Goal: Information Seeking & Learning: Check status

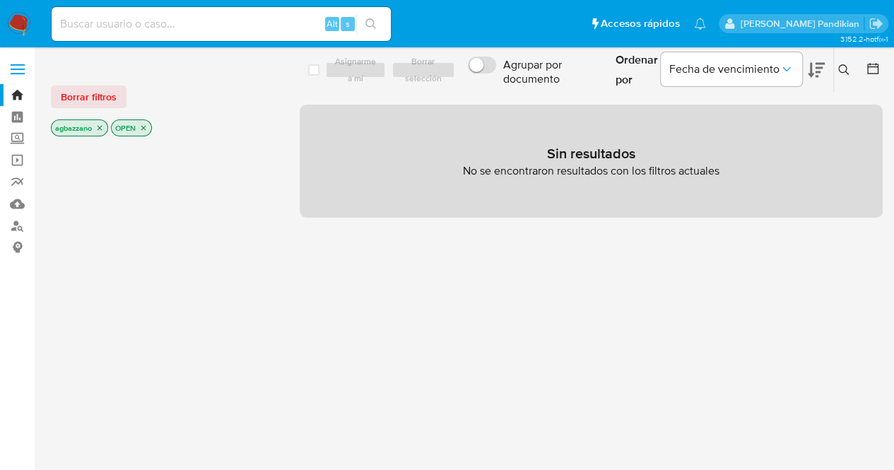
click at [253, 15] on input at bounding box center [221, 24] width 339 height 18
paste input "2582010190"
type input "2582010190"
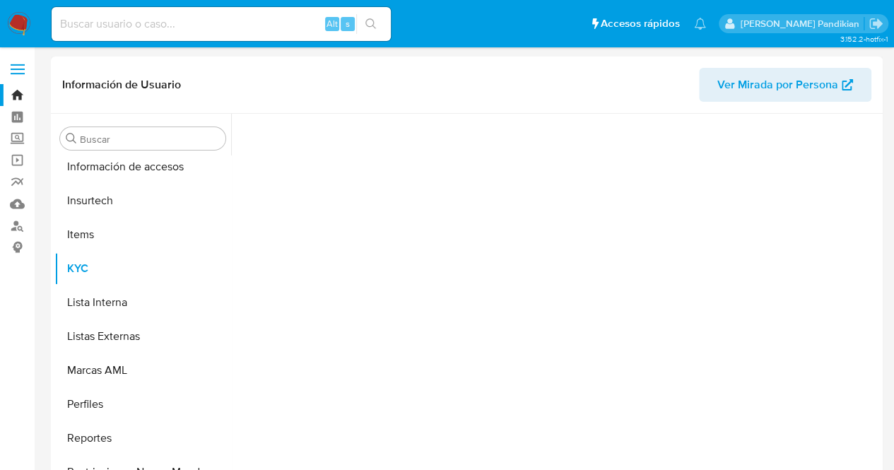
scroll to position [597, 0]
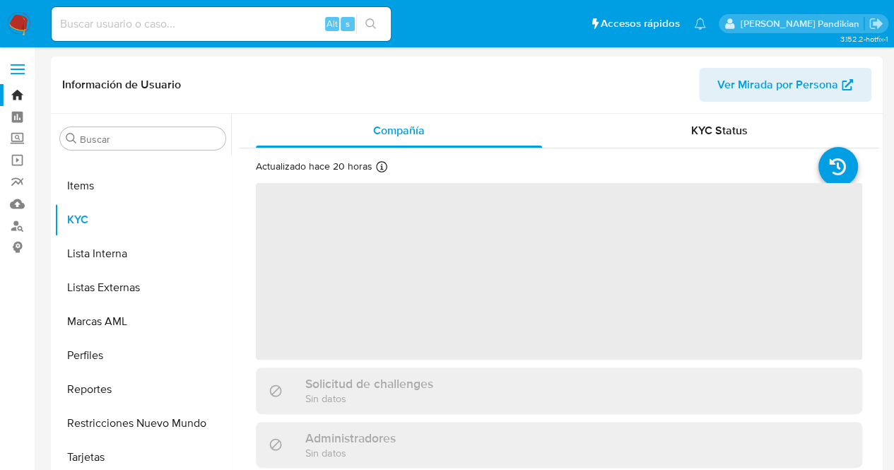
select select "10"
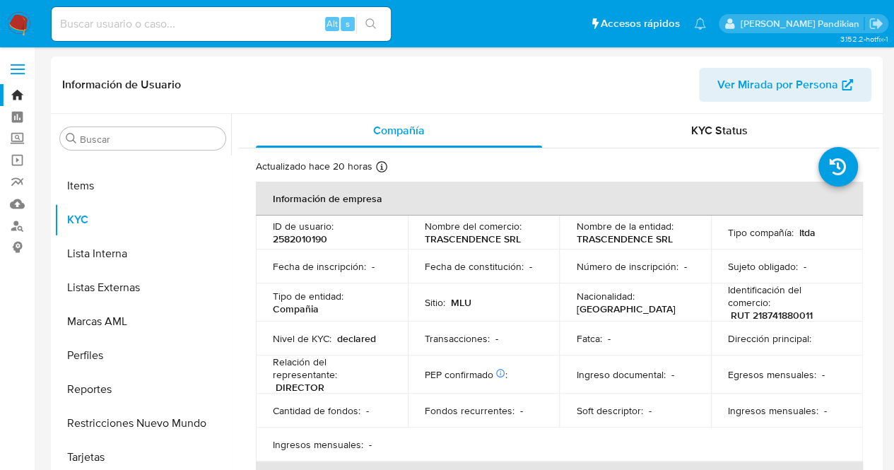
click at [687, 212] on th "Información de empresa" at bounding box center [559, 199] width 607 height 34
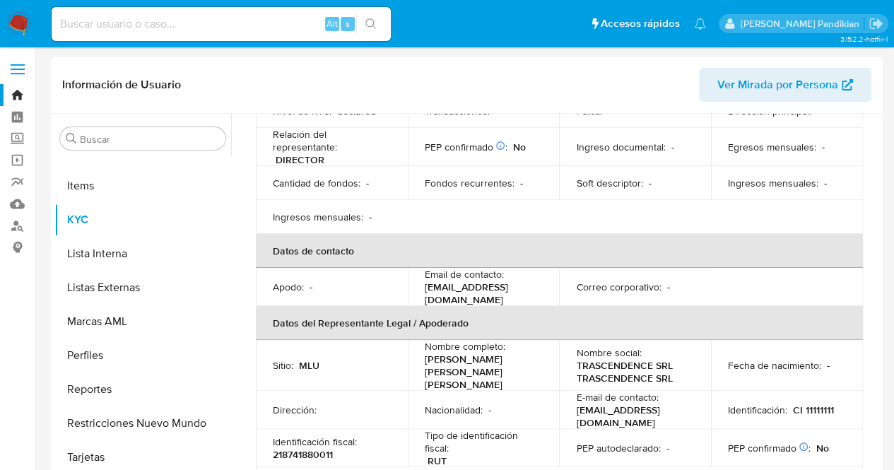
scroll to position [0, 0]
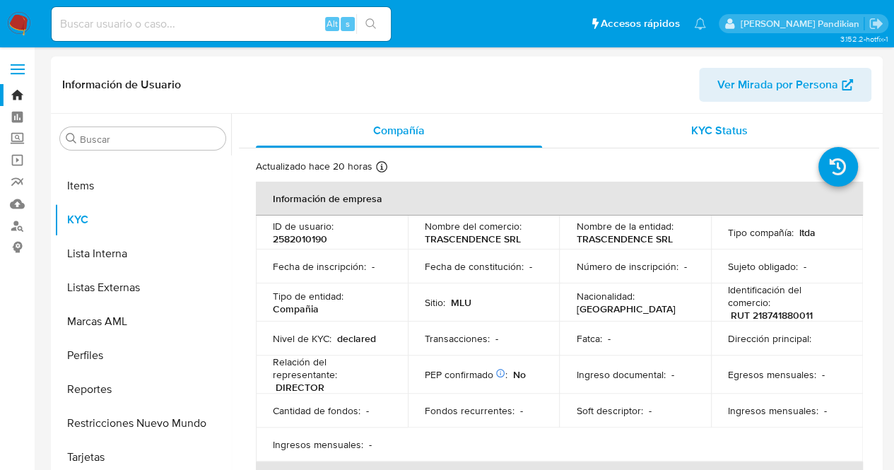
click at [691, 133] on span "KYC Status" at bounding box center [719, 130] width 57 height 16
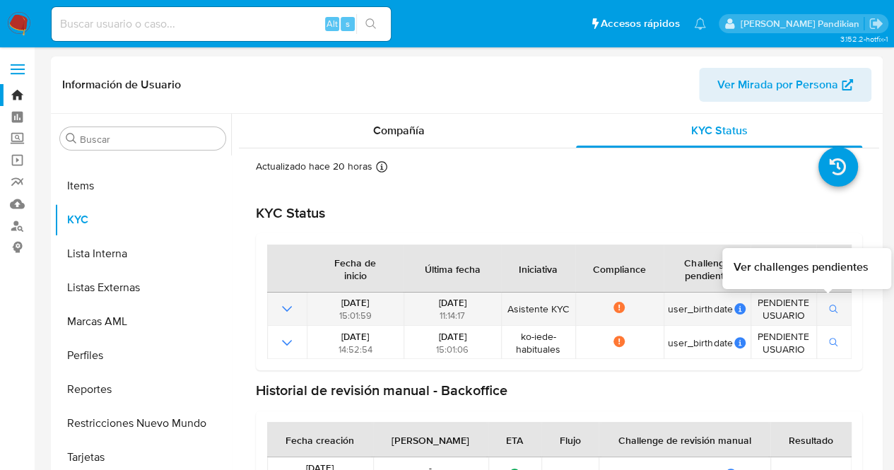
click at [829, 310] on icon "button" at bounding box center [833, 308] width 8 height 8
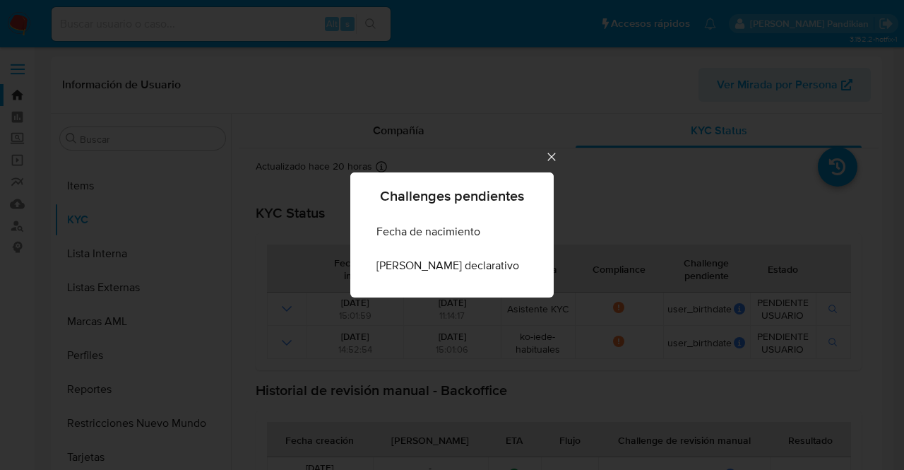
click at [545, 155] on icon "Cerrar" at bounding box center [552, 157] width 14 height 14
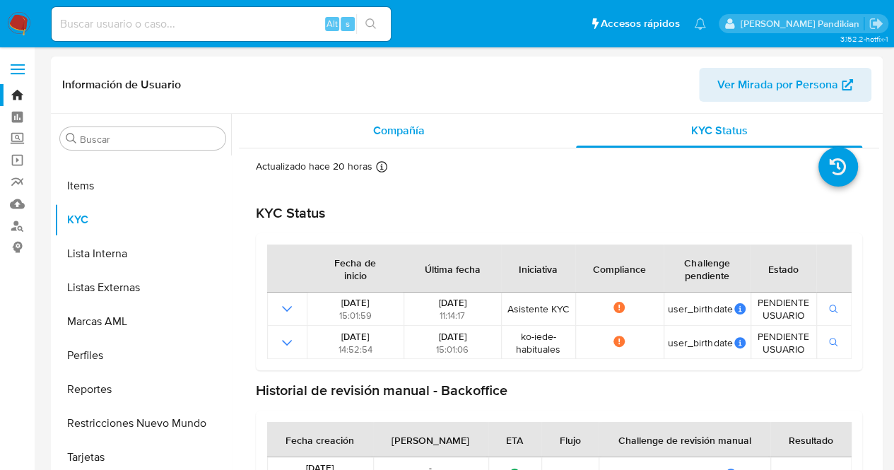
click at [440, 117] on div "Compañía" at bounding box center [399, 131] width 286 height 34
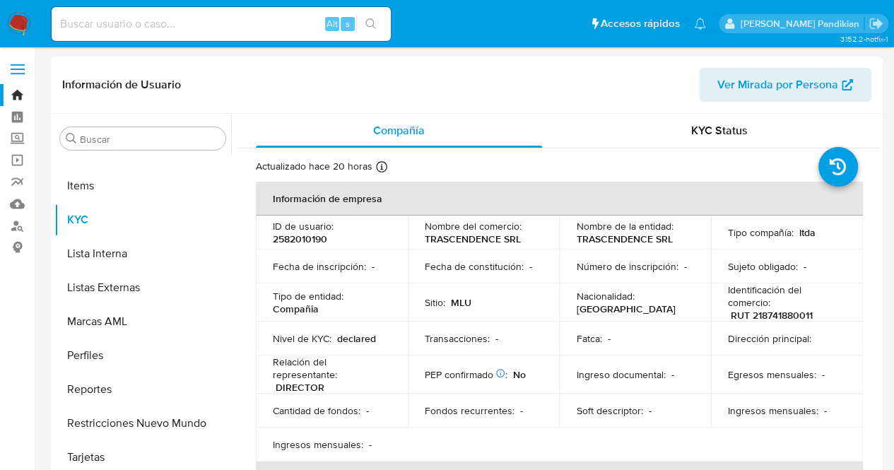
click at [658, 281] on td "Número de inscripción : -" at bounding box center [635, 266] width 152 height 34
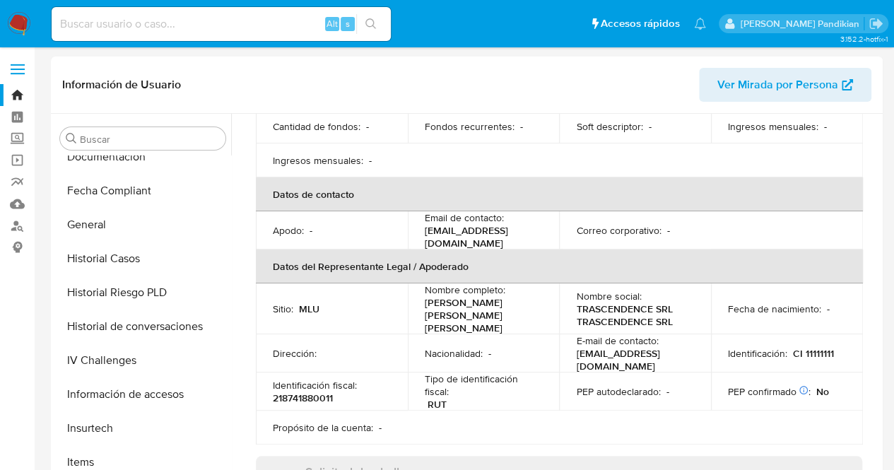
scroll to position [314, 0]
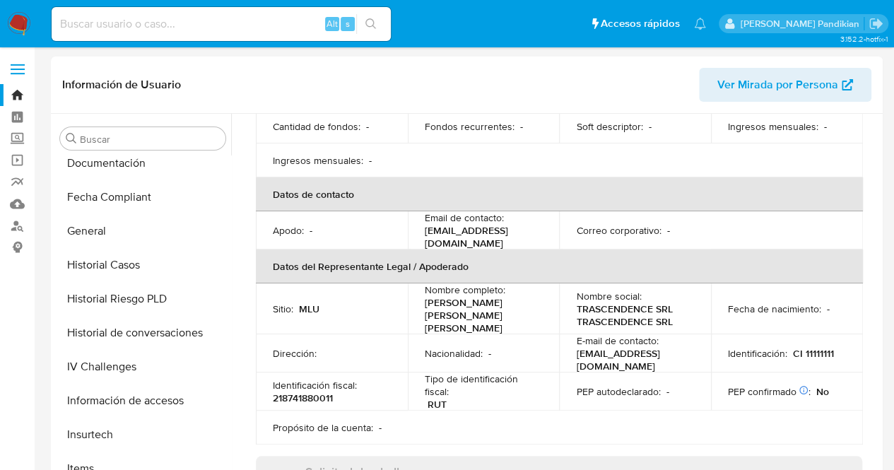
click at [11, 96] on link "Bandeja" at bounding box center [84, 95] width 168 height 22
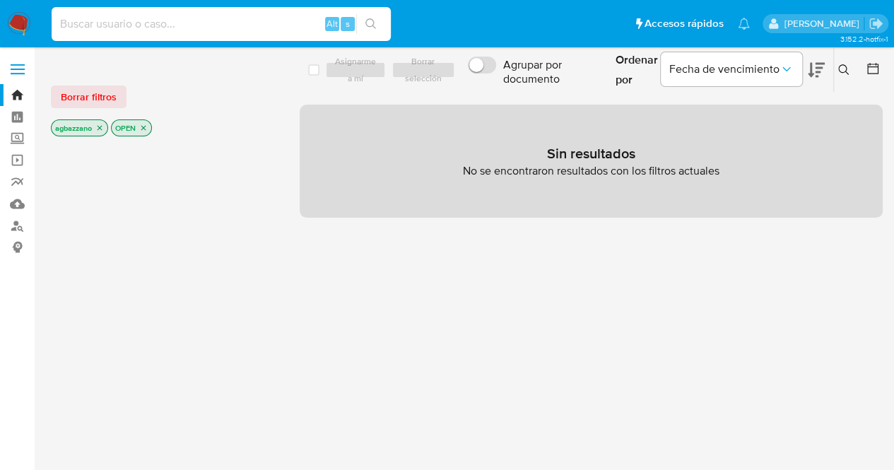
click at [232, 18] on input at bounding box center [221, 24] width 339 height 18
paste input "140547961"
type input "140547961"
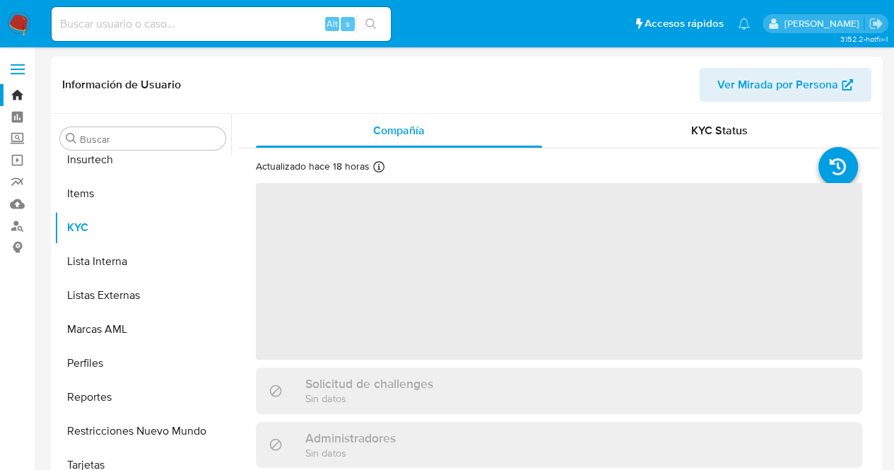
scroll to position [597, 0]
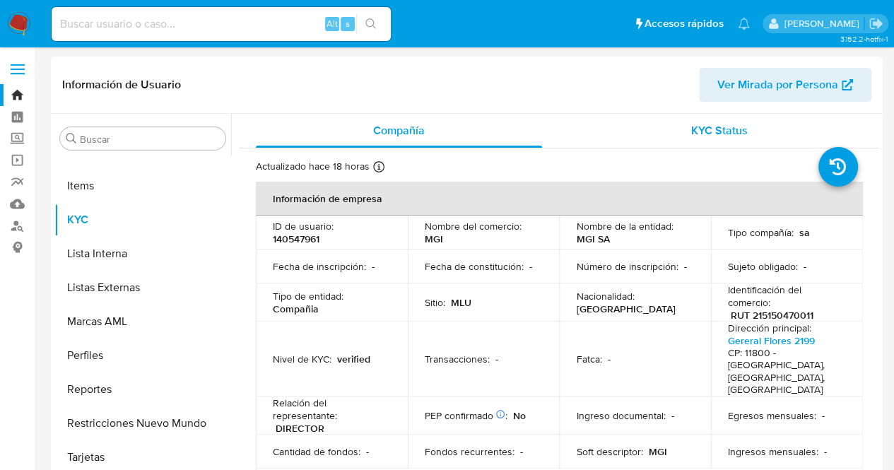
select select "10"
click at [680, 132] on div "KYC Status" at bounding box center [719, 131] width 286 height 34
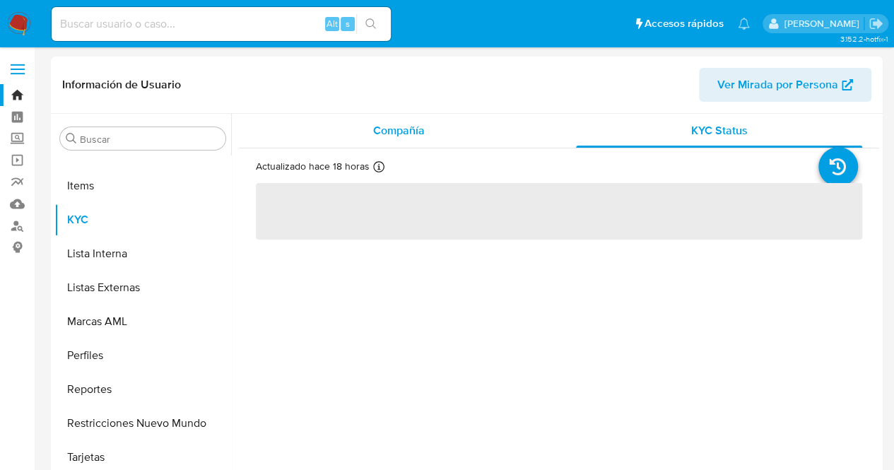
click at [353, 129] on div "Compañía" at bounding box center [399, 131] width 286 height 34
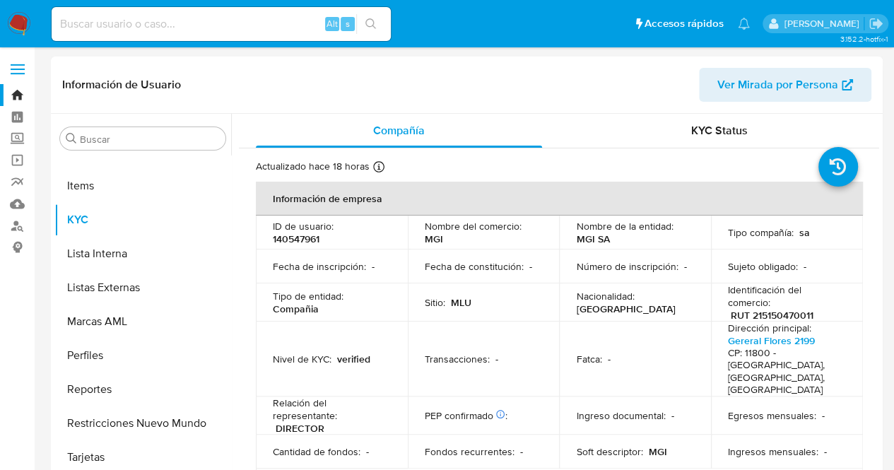
click at [658, 245] on td "Nombre de la entidad : MGI SA" at bounding box center [635, 232] width 152 height 34
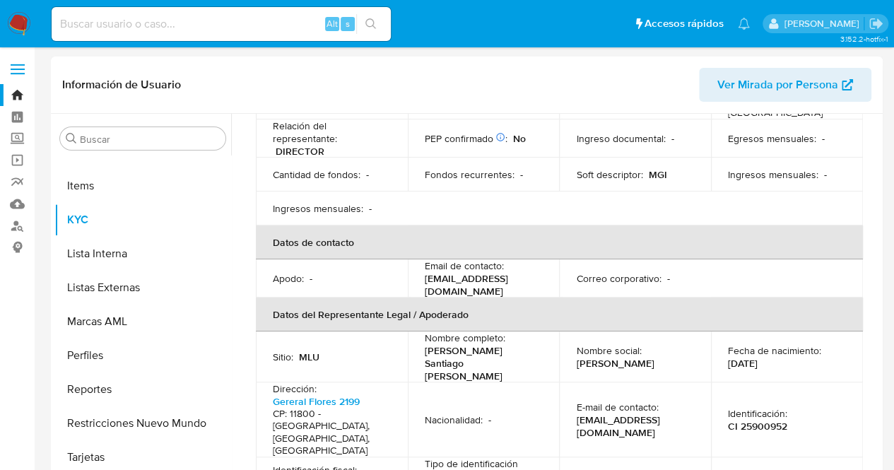
scroll to position [283, 0]
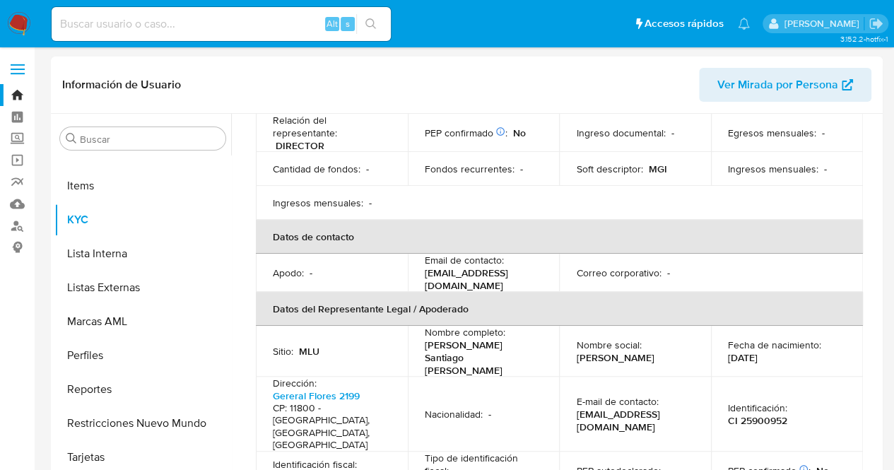
click at [619, 351] on p "Mariam Noelia Vaz Santos" at bounding box center [615, 357] width 78 height 13
drag, startPoint x: 615, startPoint y: 326, endPoint x: 543, endPoint y: 321, distance: 71.5
click at [543, 326] on tr "Sitio : MLU Nombre completo : Ismael Santiago Lanz Torres Nombre social : Maria…" at bounding box center [559, 351] width 607 height 51
click at [642, 351] on p "Mariam Noelia Vaz Santos" at bounding box center [615, 357] width 78 height 13
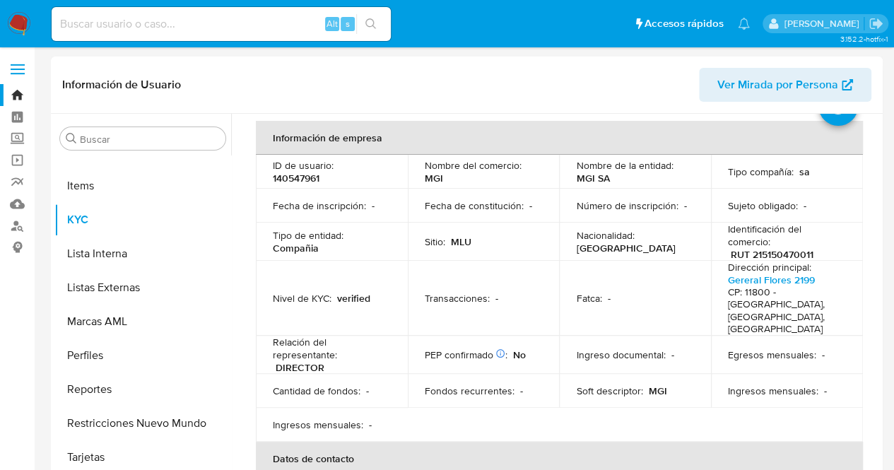
scroll to position [0, 0]
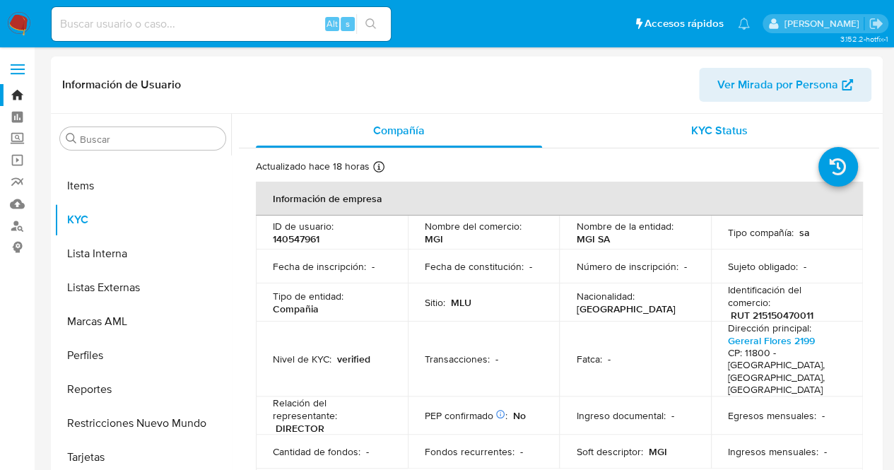
click at [701, 121] on div "KYC Status" at bounding box center [719, 131] width 286 height 34
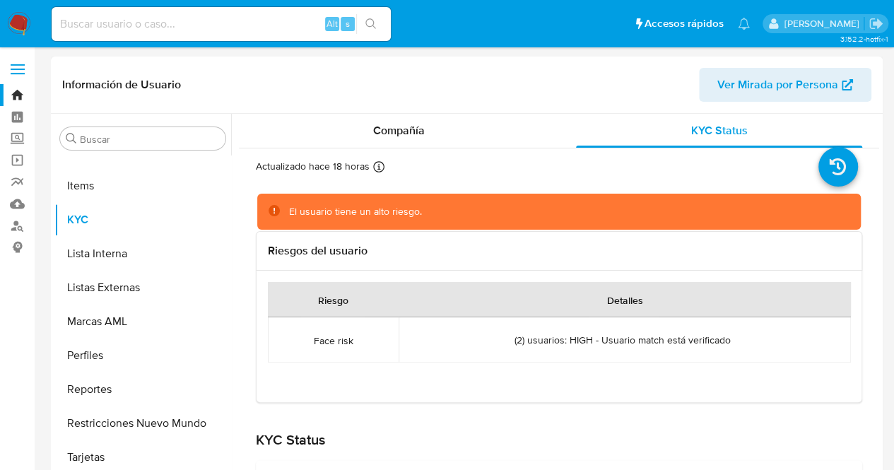
click at [629, 341] on span "(2) usuarios: HIGH - Usuario match está verificado" at bounding box center [622, 339] width 216 height 13
click at [675, 345] on span "(2) usuarios: HIGH - Usuario match está verificado" at bounding box center [622, 339] width 216 height 13
click at [692, 374] on div "Riesgo Detalles Face risk (2) usuarios: HIGH - Usuario match está verificado Cr…" at bounding box center [559, 337] width 606 height 132
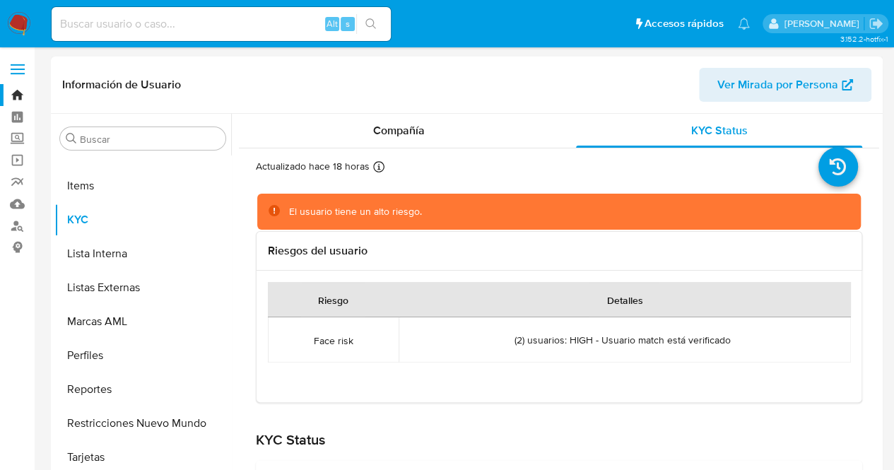
click at [544, 208] on div "El usuario tiene un alto riesgo." at bounding box center [569, 211] width 560 height 13
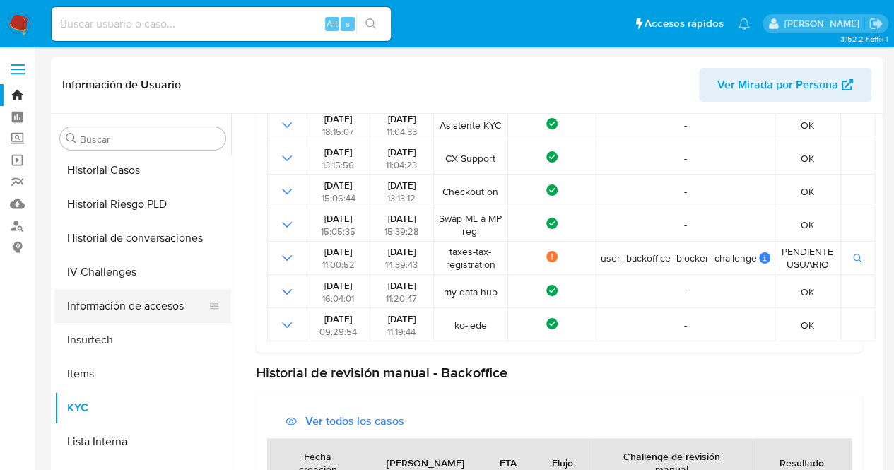
scroll to position [314, 0]
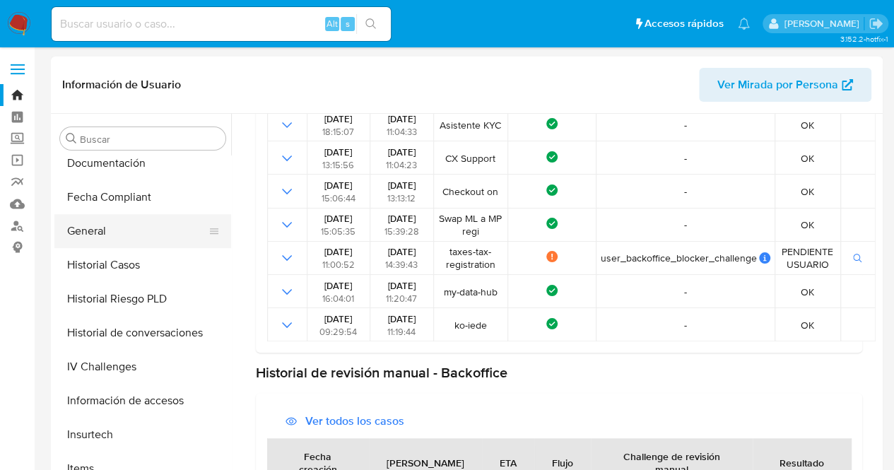
click at [103, 221] on button "General" at bounding box center [136, 231] width 165 height 34
